Goal: Task Accomplishment & Management: Manage account settings

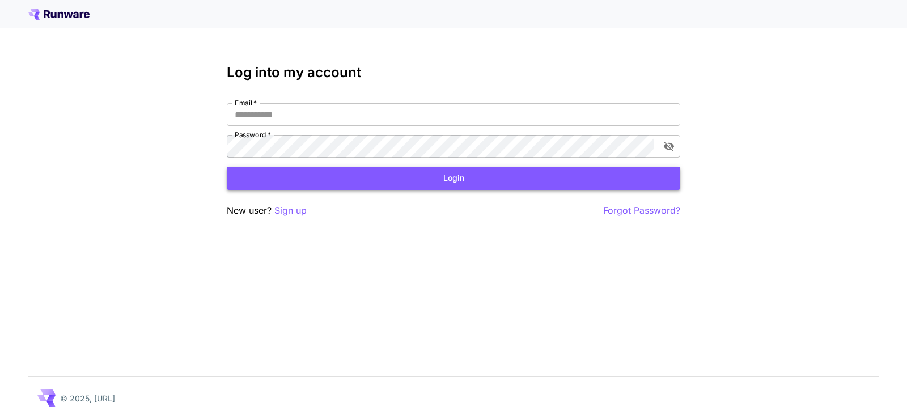
type input "**********"
click at [495, 179] on button "Login" at bounding box center [453, 178] width 453 height 23
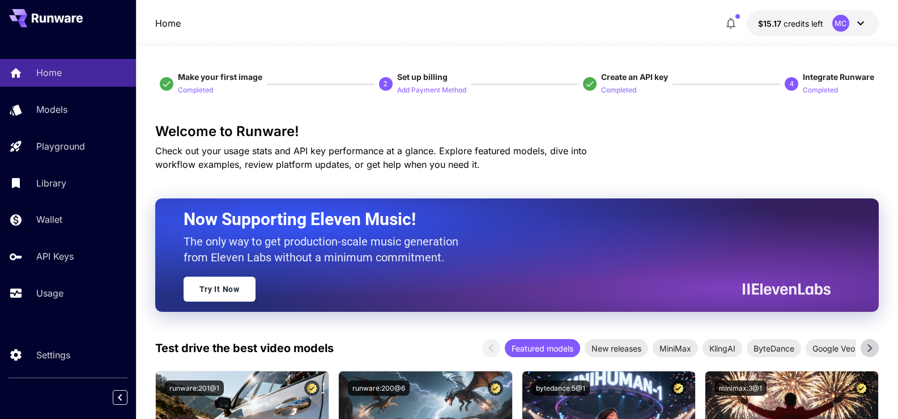
click at [859, 23] on icon at bounding box center [861, 24] width 7 height 4
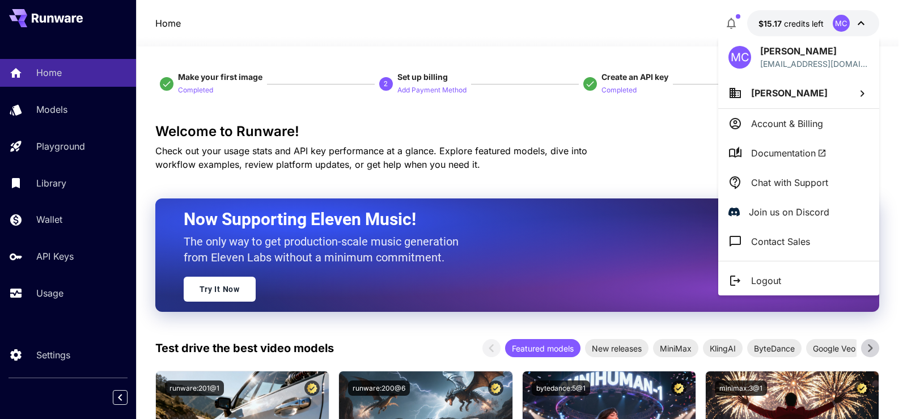
click at [791, 96] on span "[PERSON_NAME]" at bounding box center [789, 92] width 77 height 11
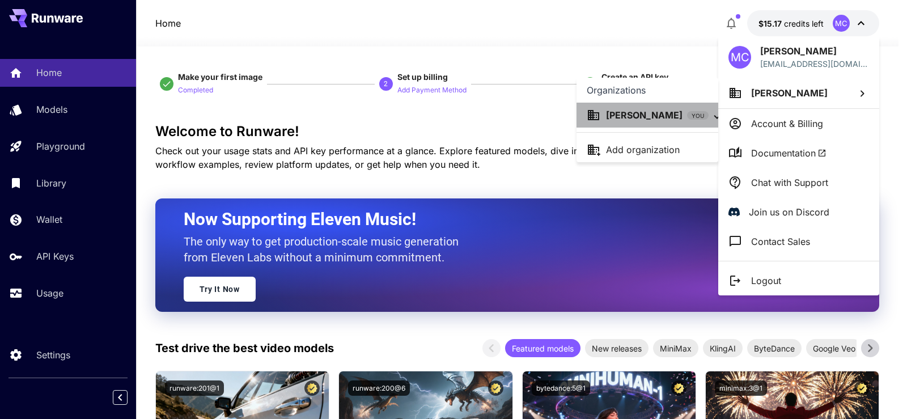
click at [630, 114] on p "[PERSON_NAME]" at bounding box center [644, 115] width 77 height 14
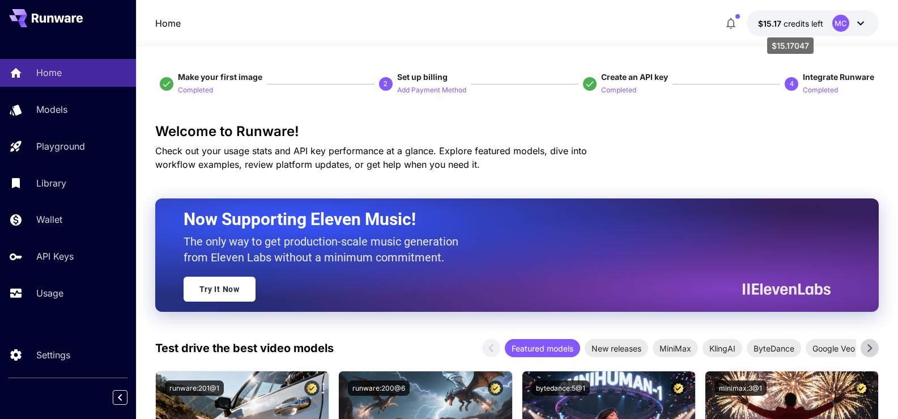
click at [804, 20] on span "credits left" at bounding box center [804, 24] width 40 height 10
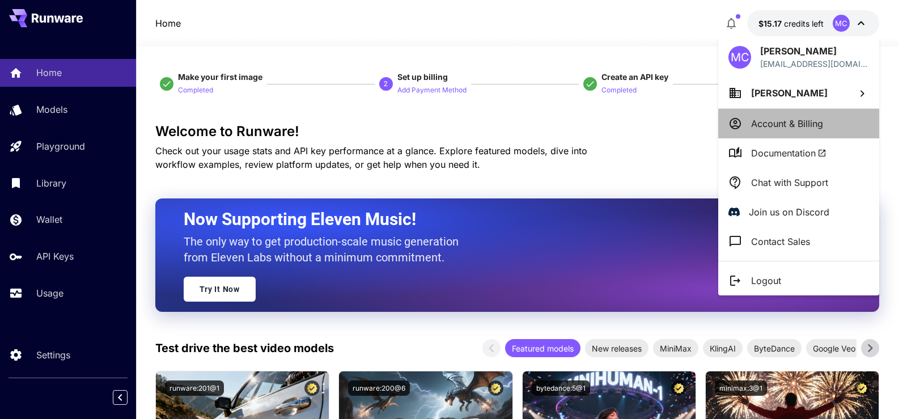
click at [777, 122] on p "Account & Billing" at bounding box center [787, 124] width 72 height 14
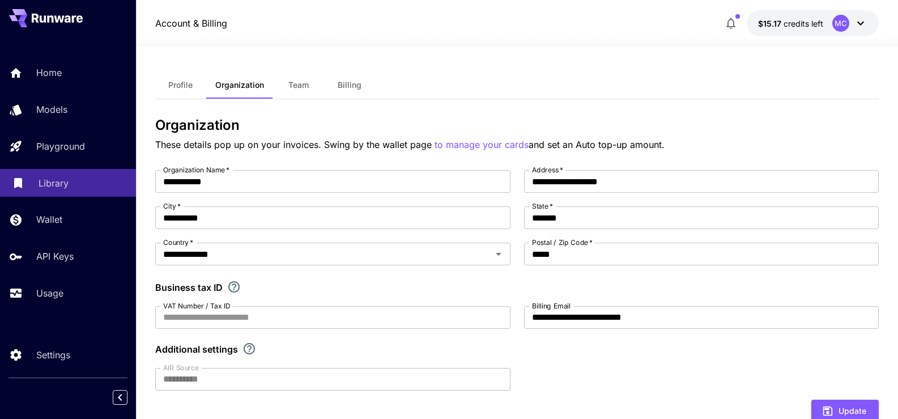
click at [54, 184] on p "Library" at bounding box center [54, 183] width 30 height 14
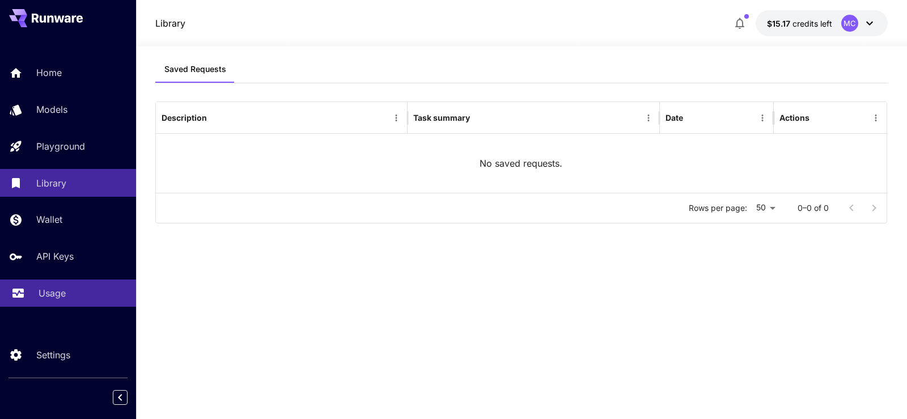
click at [53, 289] on p "Usage" at bounding box center [52, 293] width 27 height 14
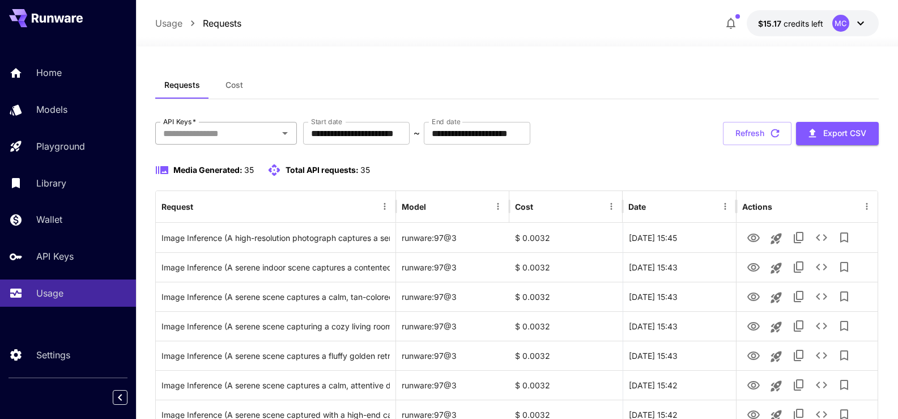
click at [286, 135] on icon "Open" at bounding box center [285, 133] width 14 height 14
click at [286, 135] on icon "Close" at bounding box center [285, 133] width 14 height 14
click at [286, 135] on icon "Open" at bounding box center [285, 133] width 14 height 14
click at [194, 164] on li "zimm" at bounding box center [226, 163] width 142 height 28
click at [239, 85] on span "Cost" at bounding box center [235, 85] width 18 height 10
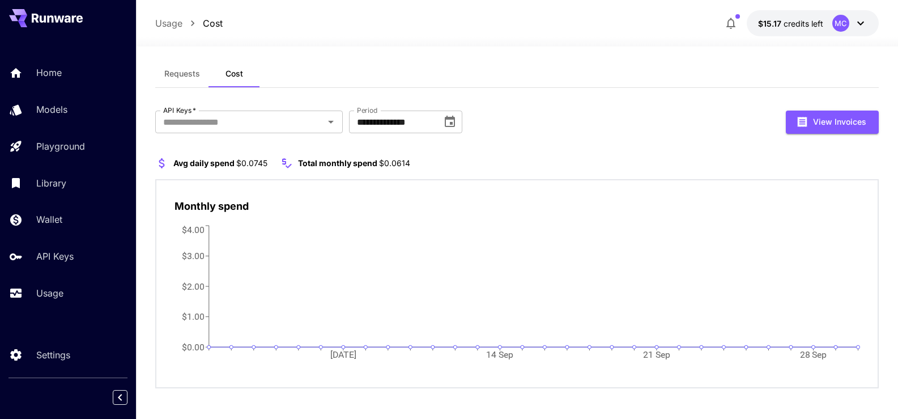
scroll to position [15, 0]
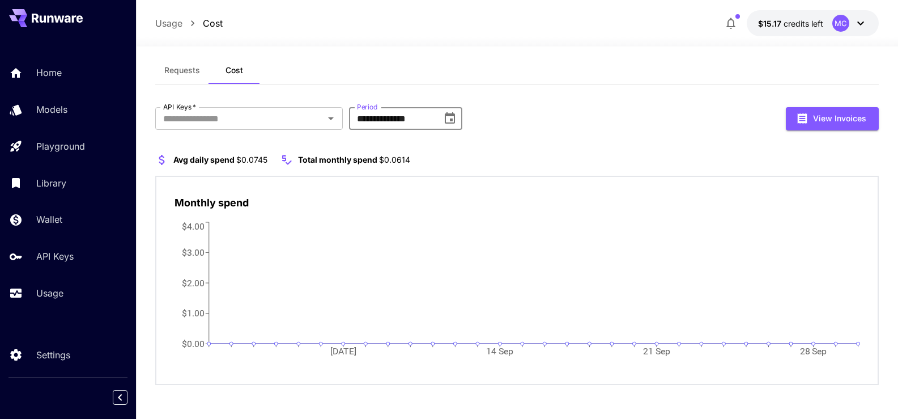
click at [389, 124] on input "**********" at bounding box center [391, 118] width 85 height 23
click at [447, 119] on icon "Choose date, selected date is Sep 30, 2025" at bounding box center [450, 119] width 14 height 14
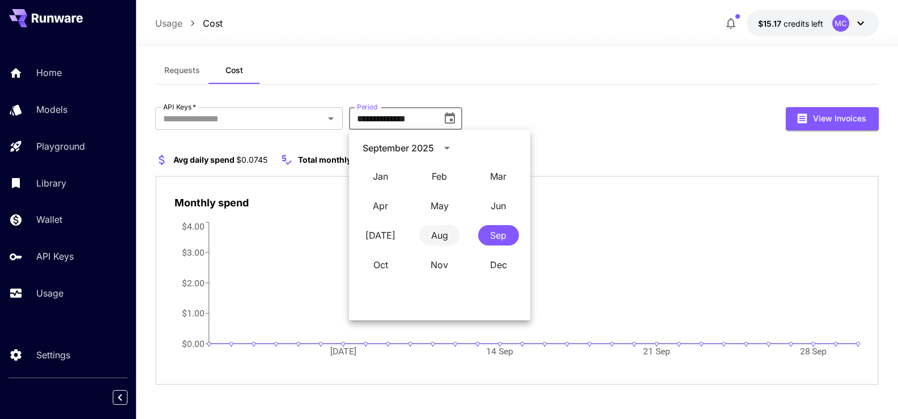
click at [438, 232] on button "Aug" at bounding box center [439, 235] width 41 height 20
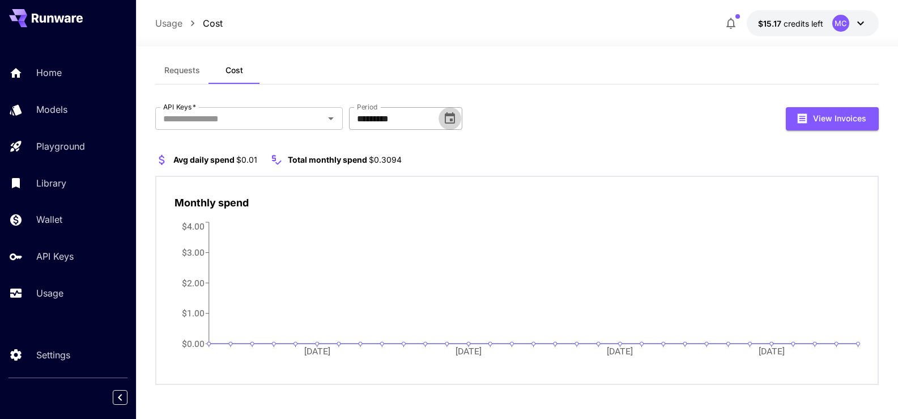
click at [451, 120] on icon "Choose date, selected date is Jul 31, 2025" at bounding box center [450, 117] width 10 height 11
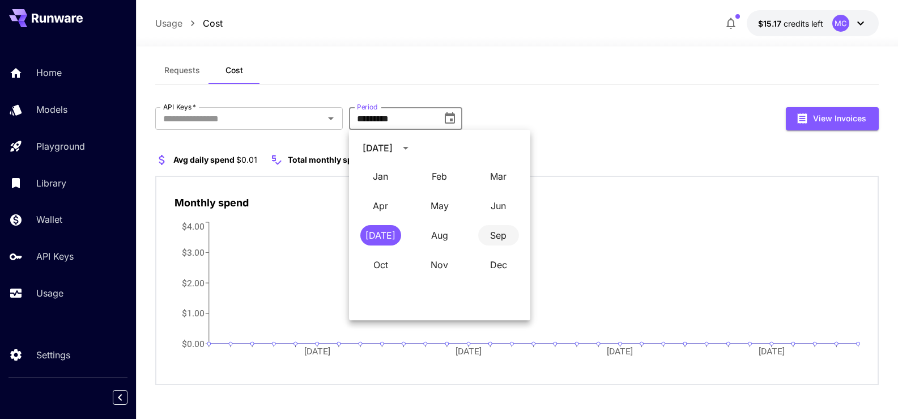
click at [498, 231] on button "Sep" at bounding box center [498, 235] width 41 height 20
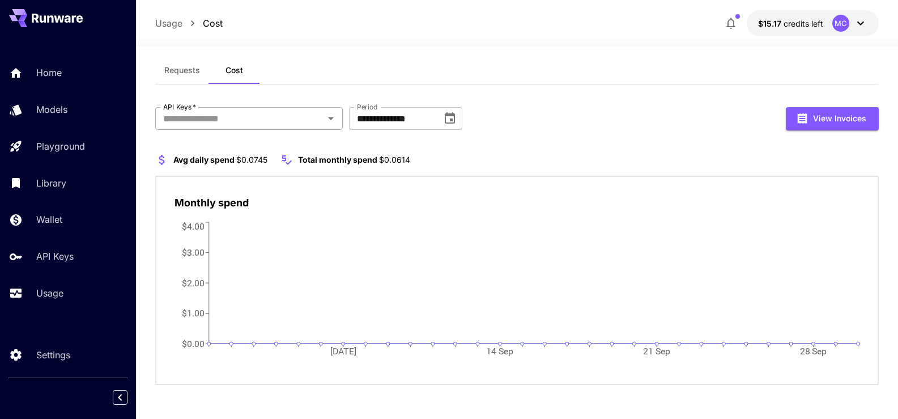
click at [317, 117] on input "API Keys   *" at bounding box center [240, 119] width 162 height 16
click at [197, 149] on li "zimm" at bounding box center [249, 148] width 188 height 28
click at [483, 122] on icon "Choose date, selected date is Sep 30, 2025" at bounding box center [485, 117] width 10 height 11
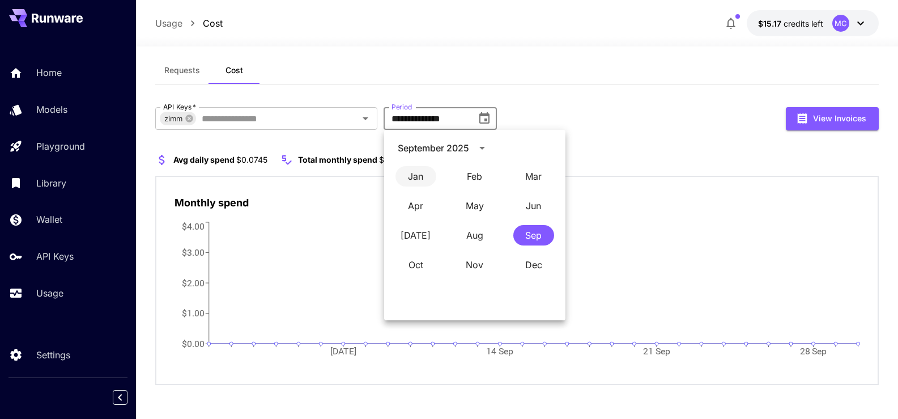
click at [413, 177] on button "Jan" at bounding box center [416, 176] width 41 height 20
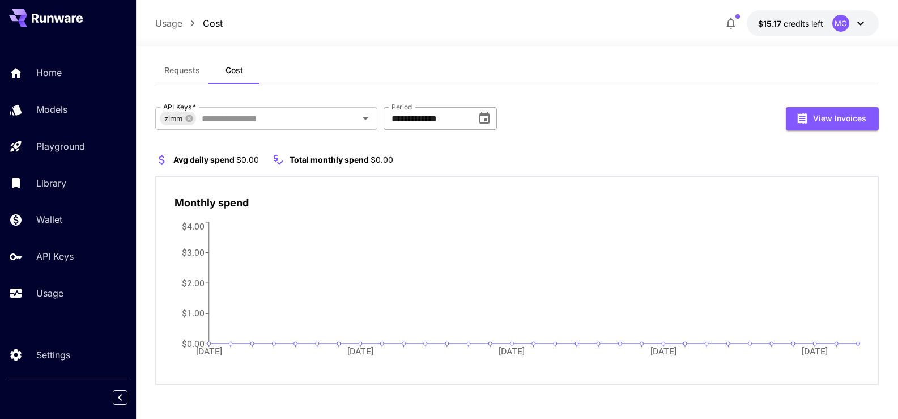
click at [483, 118] on icon "Choose date, selected date is Dec 31, 2024" at bounding box center [485, 119] width 14 height 14
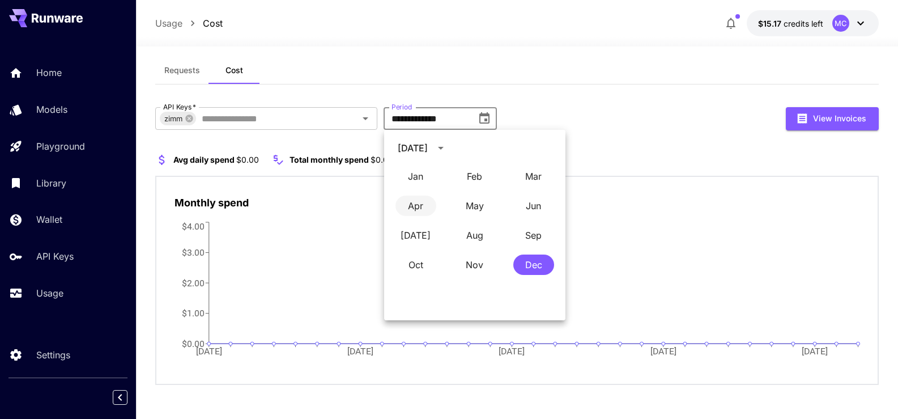
click at [419, 206] on button "Apr" at bounding box center [416, 206] width 41 height 20
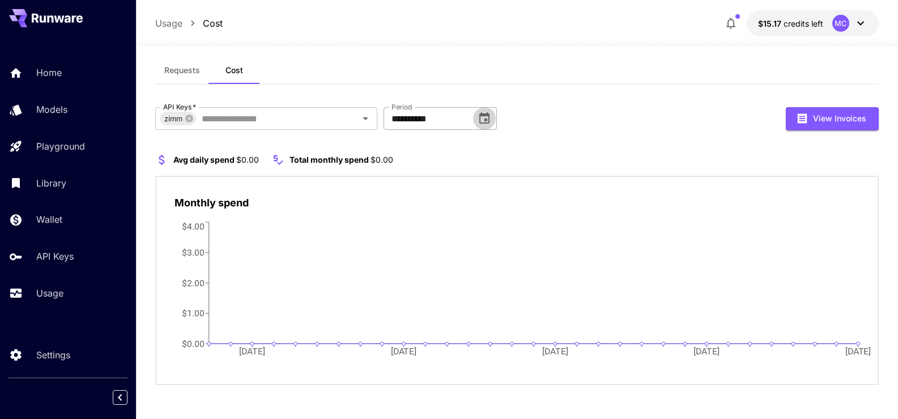
click at [491, 119] on icon "Choose date, selected date is Mar 31, 2024" at bounding box center [485, 119] width 14 height 14
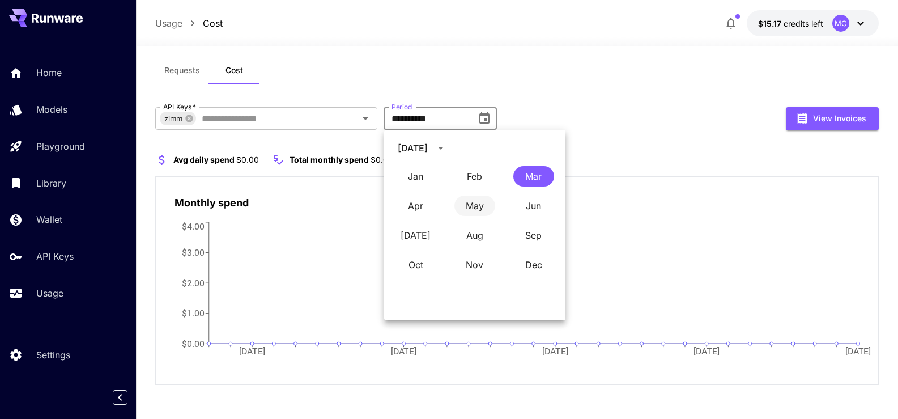
click at [478, 207] on button "May" at bounding box center [475, 206] width 41 height 20
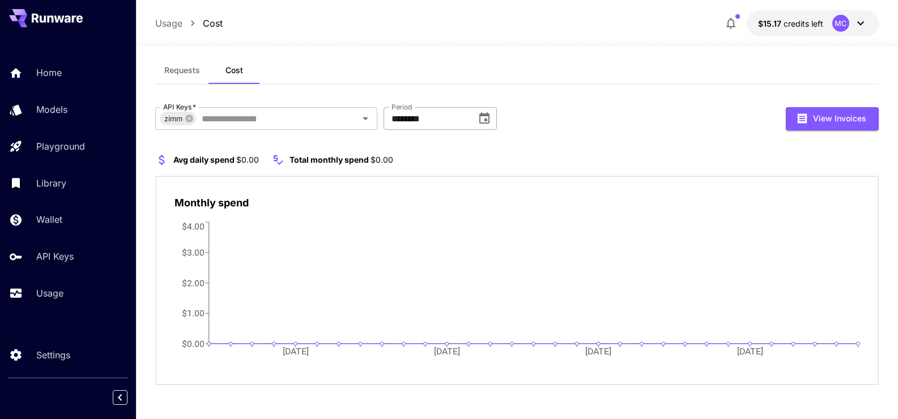
click at [487, 118] on icon "Choose date, selected date is May 31, 2024" at bounding box center [485, 117] width 10 height 11
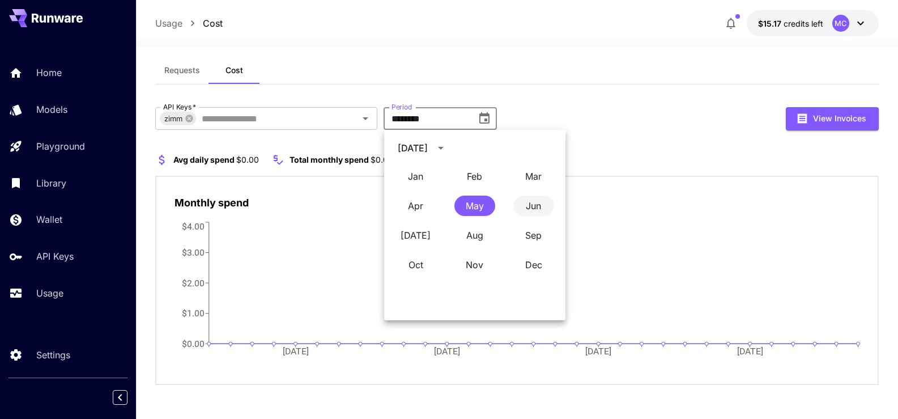
click at [536, 205] on button "Jun" at bounding box center [534, 206] width 41 height 20
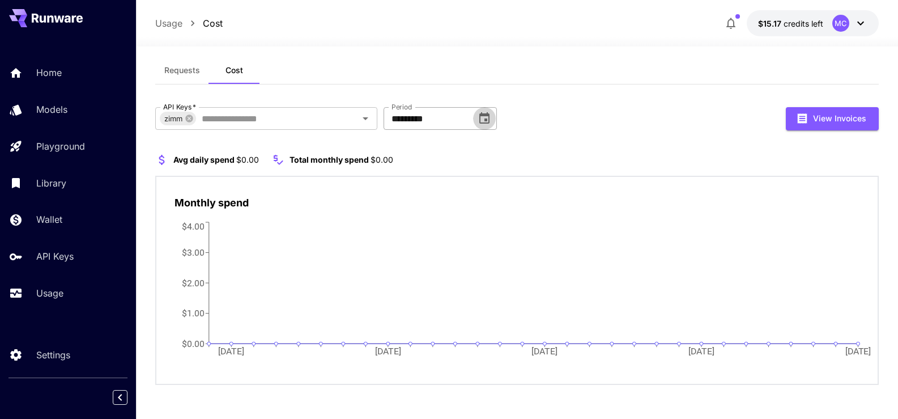
click at [485, 117] on icon "Choose date, selected date is Jun 30, 2024" at bounding box center [485, 119] width 14 height 14
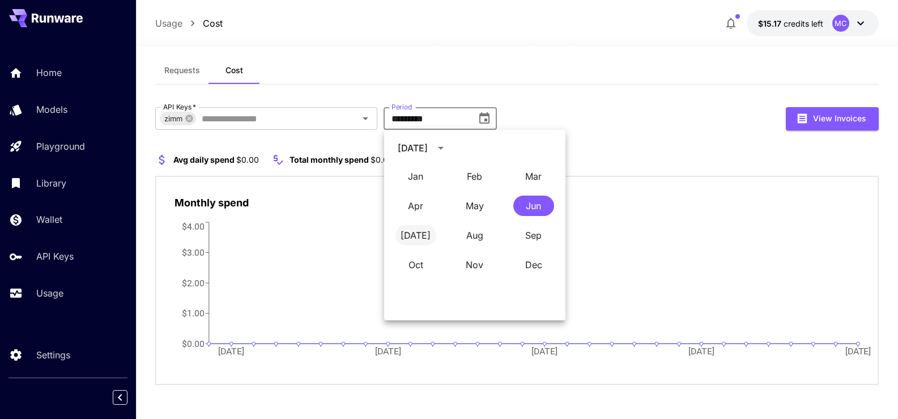
click at [413, 235] on button "[DATE]" at bounding box center [416, 235] width 41 height 20
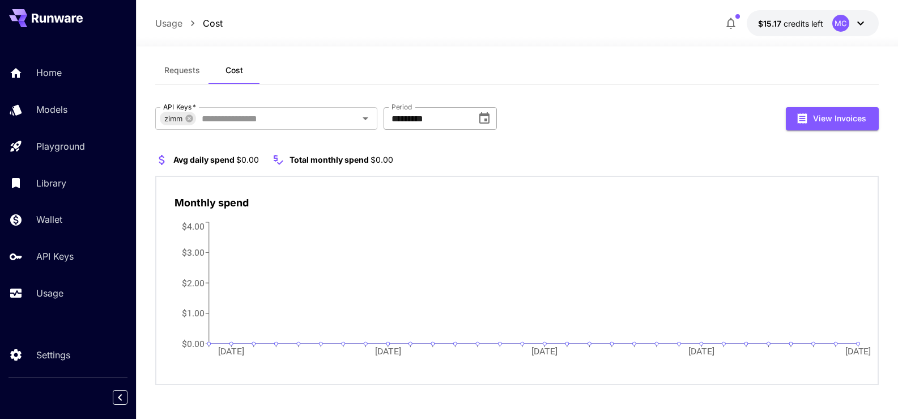
click at [485, 120] on icon "Choose date, selected date is Jun 30, 2024" at bounding box center [485, 119] width 14 height 14
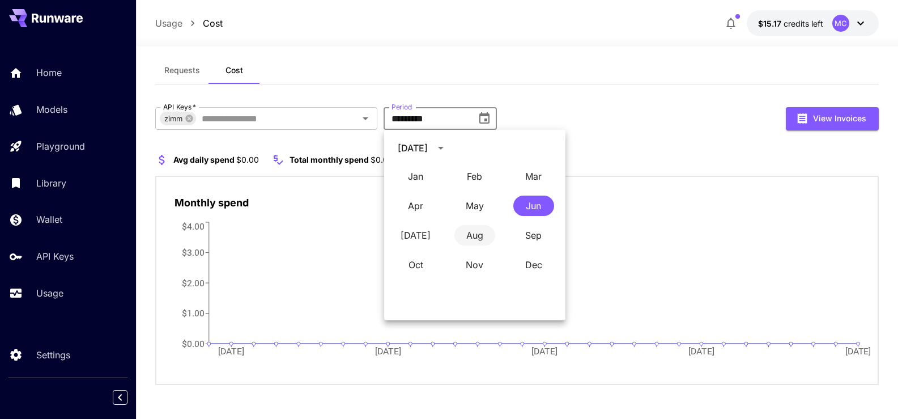
click at [474, 232] on button "Aug" at bounding box center [475, 235] width 41 height 20
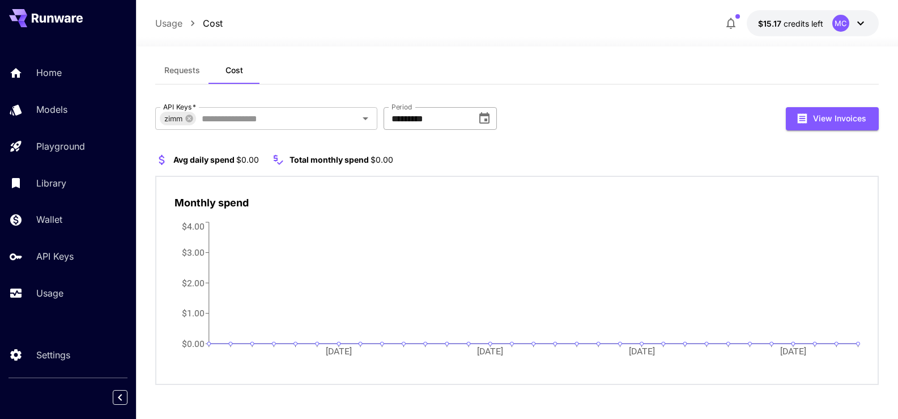
click at [487, 117] on icon "Choose date, selected date is Jul 31, 2024" at bounding box center [485, 119] width 14 height 14
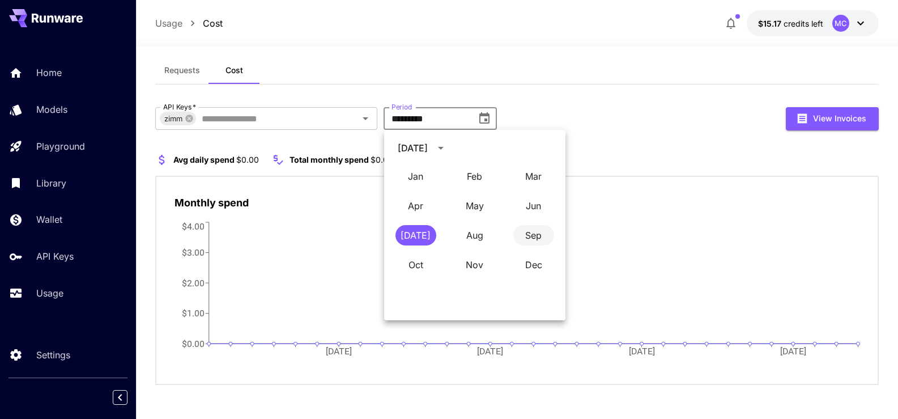
click at [532, 235] on button "Sep" at bounding box center [534, 235] width 41 height 20
type input "**********"
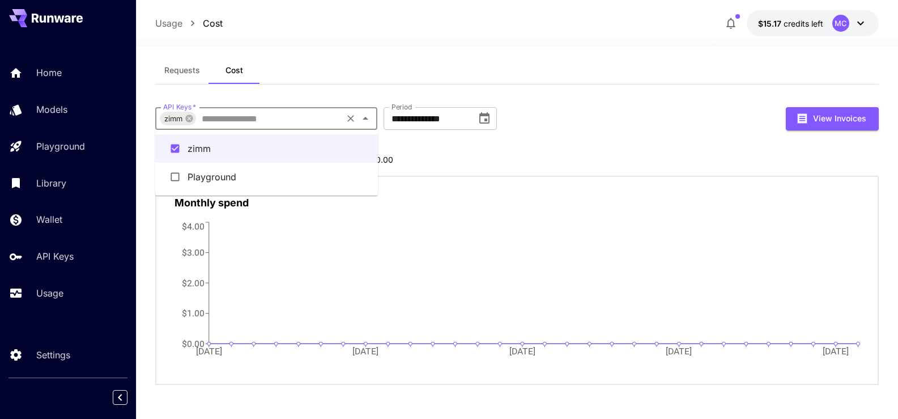
click at [222, 118] on input "API Keys   *" at bounding box center [268, 119] width 143 height 16
click at [211, 174] on li "Playground" at bounding box center [266, 177] width 223 height 28
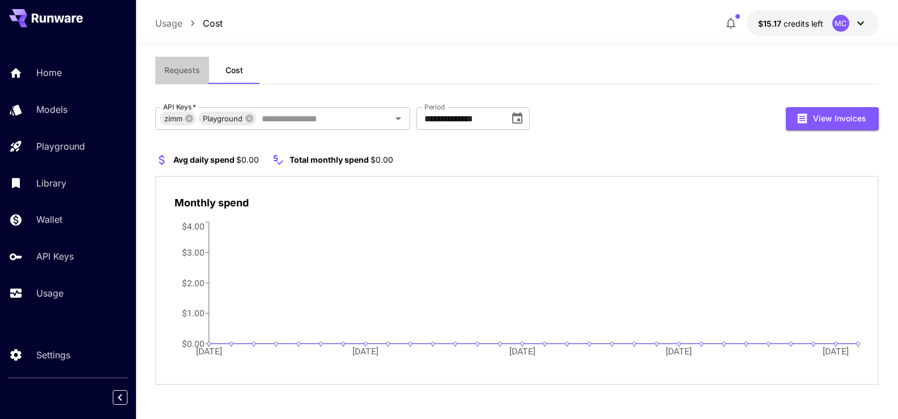
click at [180, 70] on span "Requests" at bounding box center [182, 70] width 36 height 10
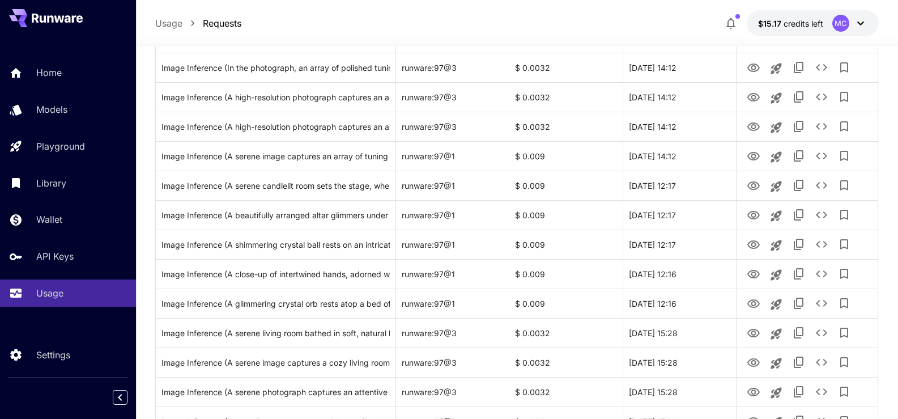
scroll to position [900, 0]
